Goal: Transaction & Acquisition: Book appointment/travel/reservation

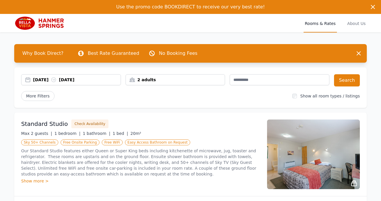
click at [148, 80] on div "2 adults" at bounding box center [175, 80] width 99 height 6
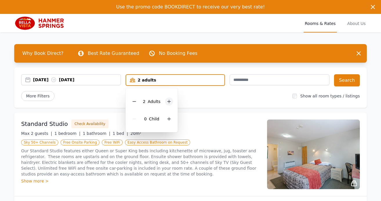
click at [170, 102] on icon at bounding box center [169, 101] width 5 height 5
drag, startPoint x: 168, startPoint y: 8, endPoint x: 195, endPoint y: 8, distance: 27.8
click at [195, 8] on span "Use the promo code BOOKDIRECT to receive our very best rate!" at bounding box center [190, 7] width 149 height 6
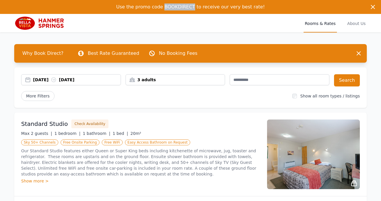
copy span "BOOKDIRECT"
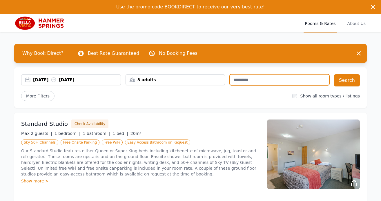
click at [257, 79] on input "text" at bounding box center [280, 79] width 100 height 11
paste input "**********"
click at [42, 79] on div "[DATE] [DATE]" at bounding box center [77, 80] width 88 height 6
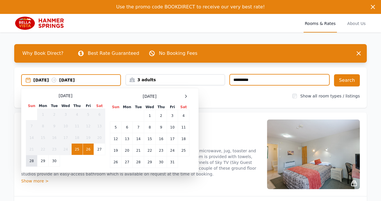
type input "**********"
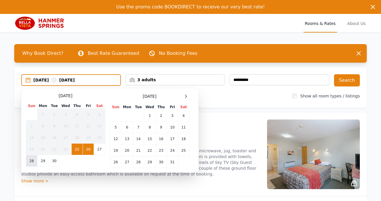
click at [34, 160] on td "28" at bounding box center [31, 161] width 11 height 12
click at [41, 159] on td "29" at bounding box center [42, 161] width 11 height 12
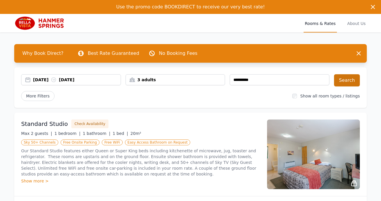
click at [348, 82] on button "Search" at bounding box center [347, 80] width 26 height 12
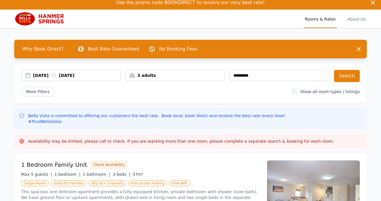
scroll to position [9, 0]
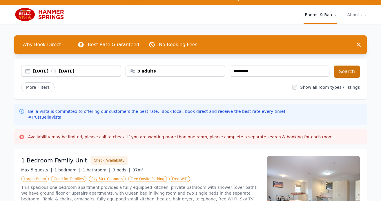
click at [351, 71] on button "Search" at bounding box center [347, 72] width 26 height 12
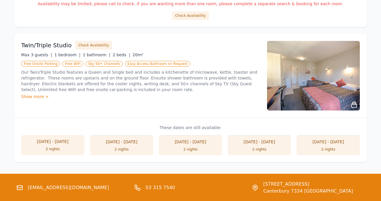
scroll to position [507, 0]
